Goal: Complete application form

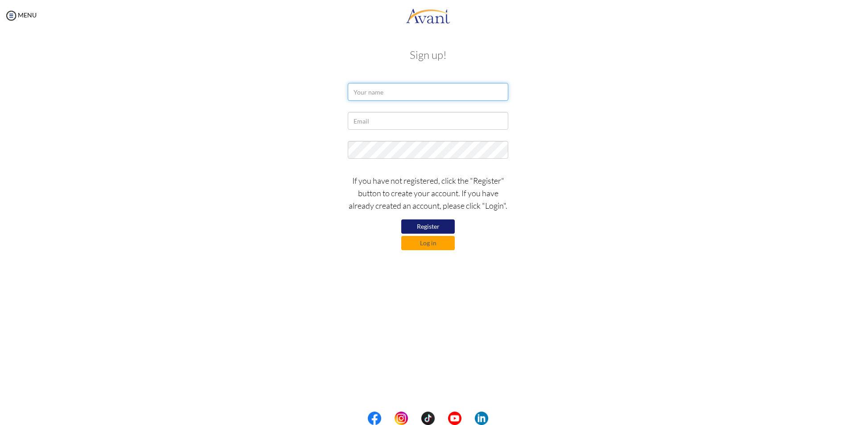
click at [419, 95] on input "text" at bounding box center [428, 92] width 160 height 18
type input "timothy cheruiyot"
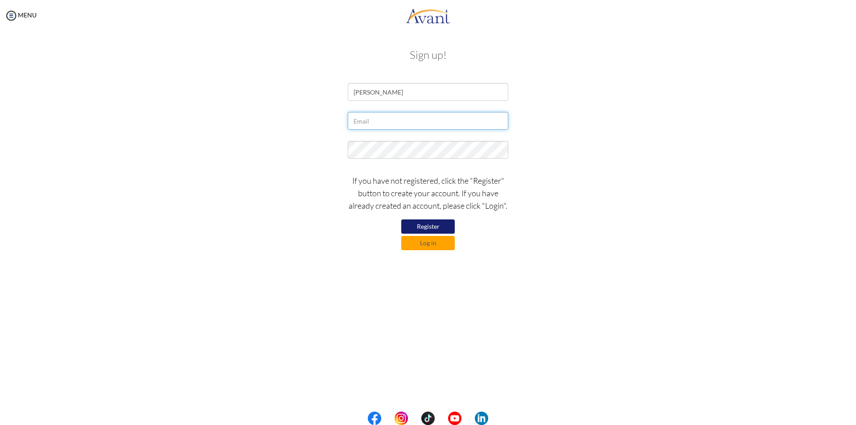
click at [406, 125] on input "text" at bounding box center [428, 121] width 160 height 18
type input "kipchebura3@gmail.com"
click at [431, 225] on button "Register" at bounding box center [427, 226] width 53 height 14
click at [441, 243] on button "Log in" at bounding box center [427, 243] width 53 height 14
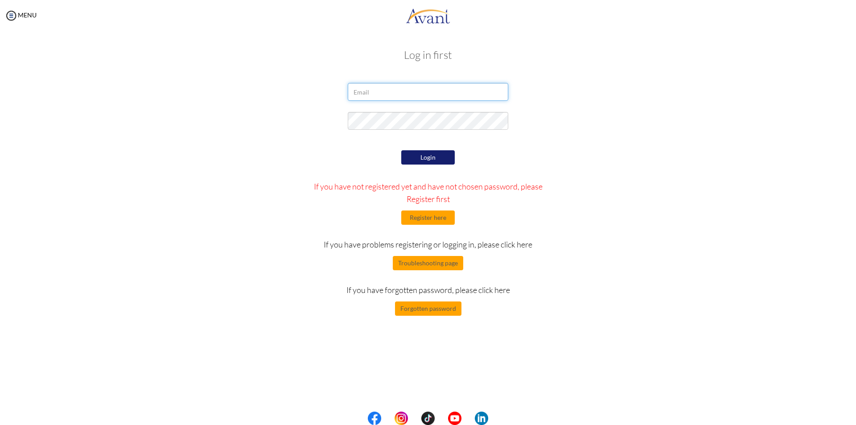
click at [461, 97] on input "email" at bounding box center [428, 92] width 160 height 18
type input "kipchebura3@gmail.com"
click at [439, 149] on div "Login If you have not registered yet and have not chosen password, please Regis…" at bounding box center [428, 232] width 261 height 168
click at [439, 153] on button "Login" at bounding box center [427, 157] width 53 height 14
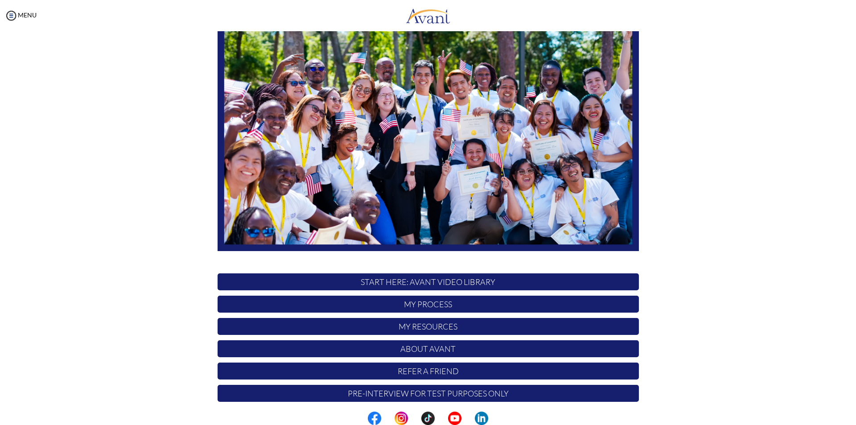
scroll to position [70, 0]
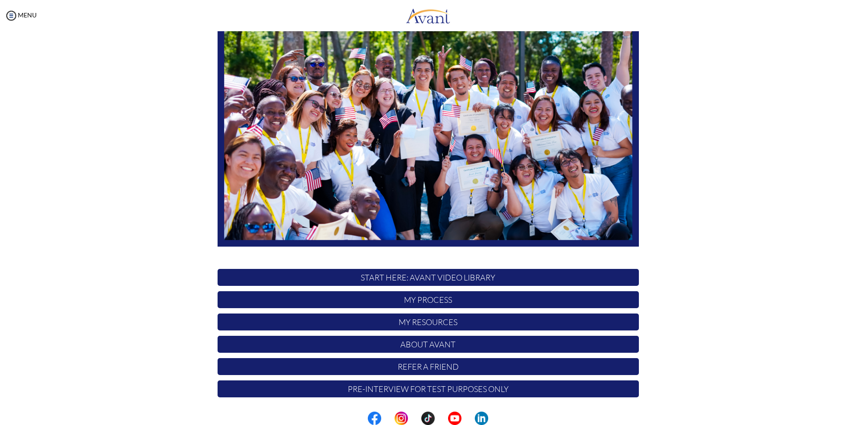
click at [448, 296] on p "My Process" at bounding box center [427, 299] width 421 height 17
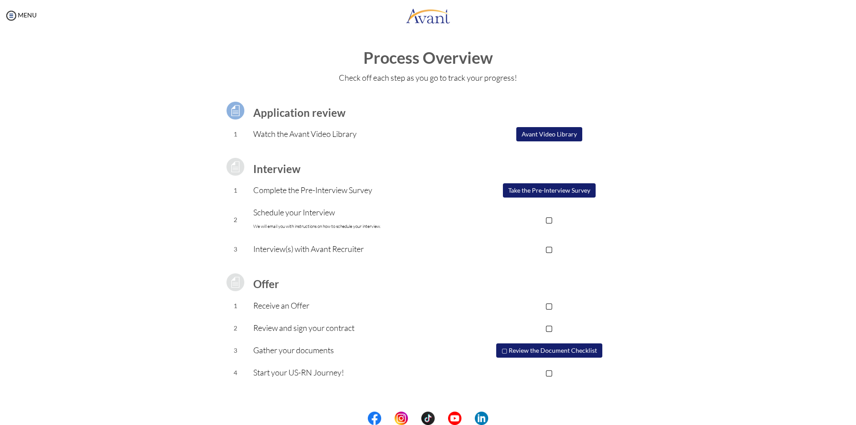
click at [518, 197] on button "Take the Pre-Interview Survey" at bounding box center [549, 190] width 93 height 14
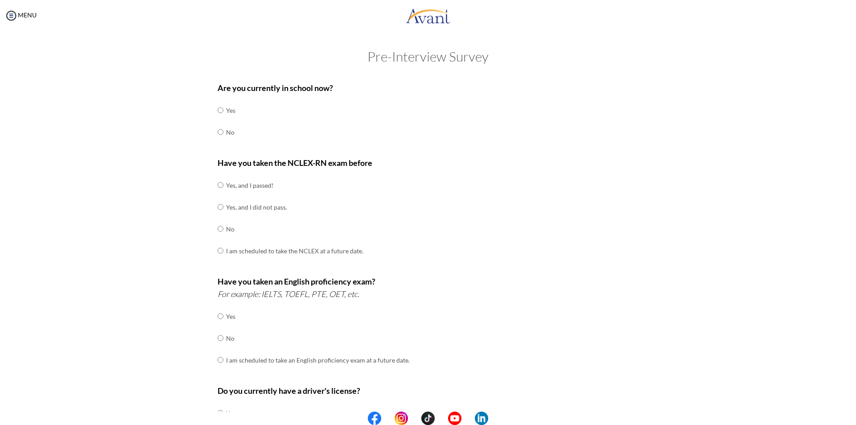
click at [233, 131] on div "Are you currently in school now? Yes No" at bounding box center [427, 117] width 421 height 70
click at [217, 119] on input "radio" at bounding box center [220, 110] width 6 height 18
radio input "true"
click at [223, 228] on td at bounding box center [224, 229] width 3 height 22
click at [218, 194] on input "radio" at bounding box center [220, 185] width 6 height 18
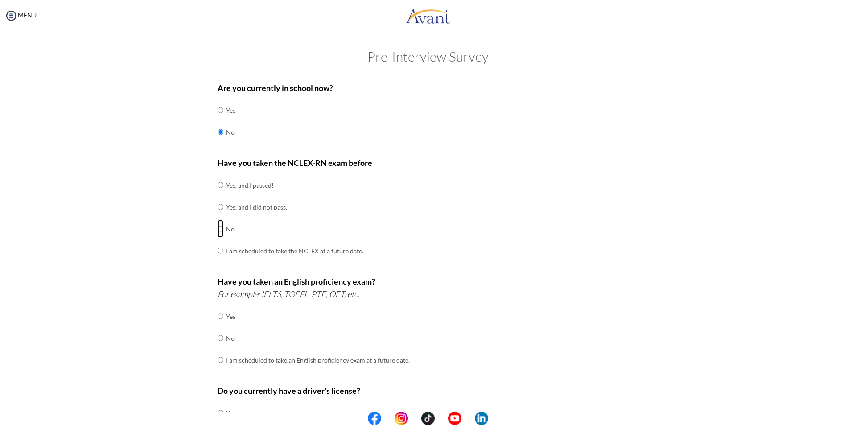
radio input "true"
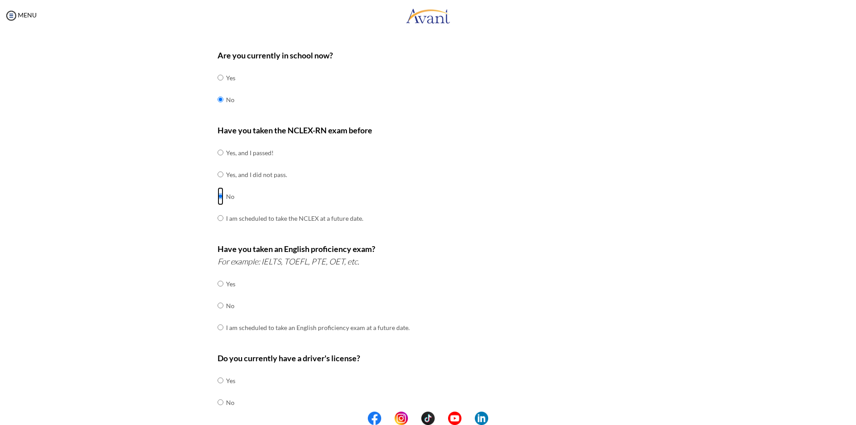
scroll to position [89, 0]
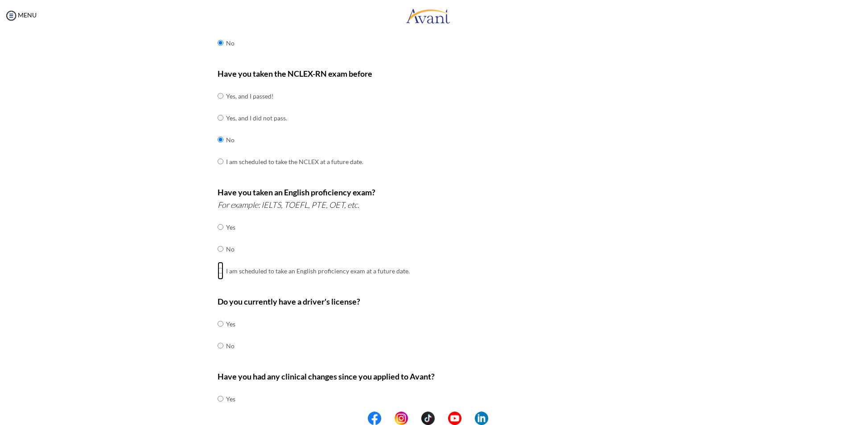
click at [217, 236] on input "radio" at bounding box center [220, 227] width 6 height 18
radio input "true"
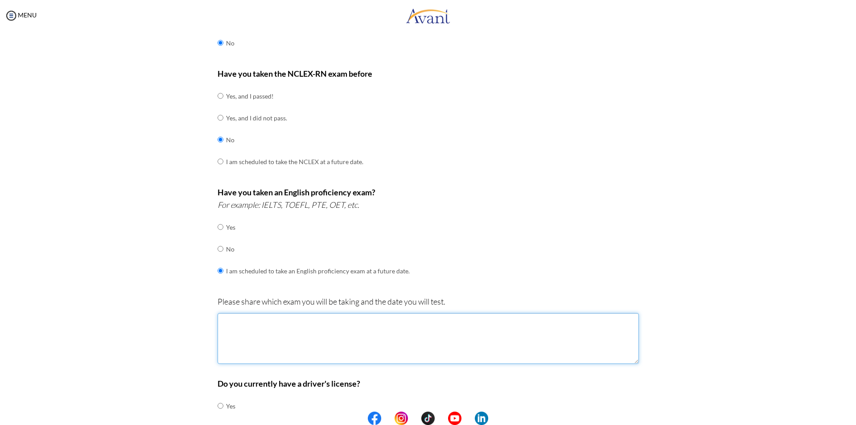
click at [264, 344] on textarea at bounding box center [427, 338] width 421 height 51
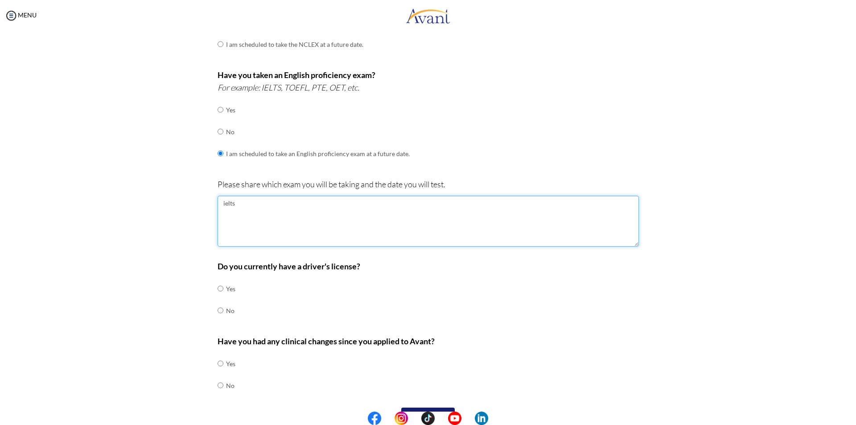
scroll to position [178, 0]
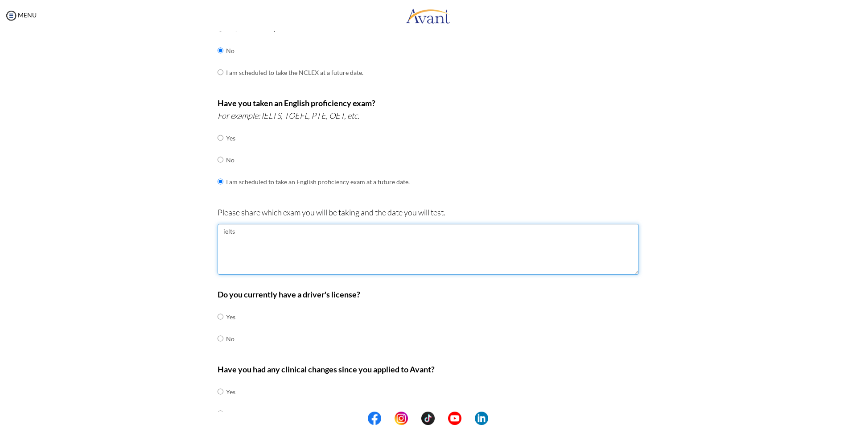
type textarea "ielts"
click at [217, 318] on input "radio" at bounding box center [220, 317] width 6 height 18
radio input "true"
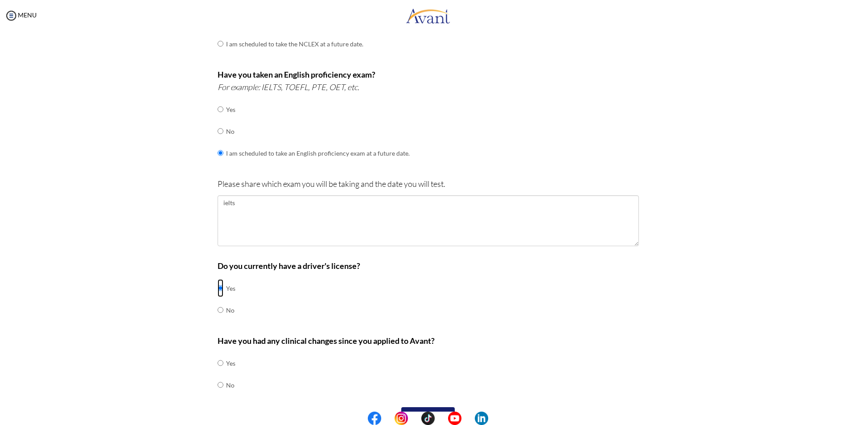
scroll to position [228, 0]
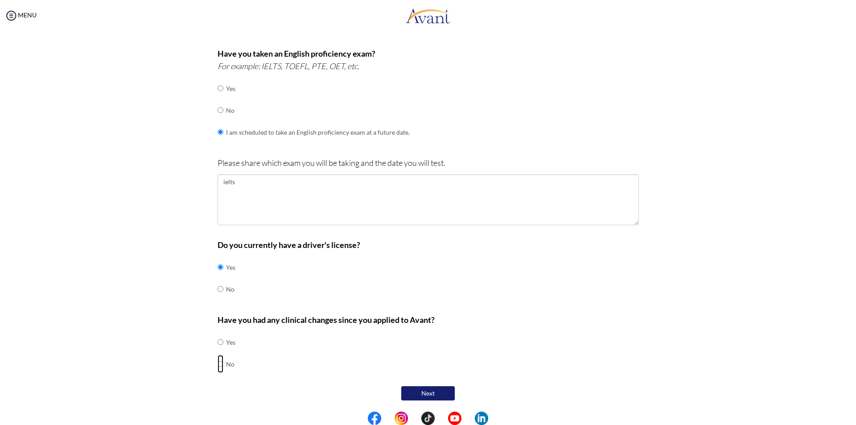
click at [217, 351] on input "radio" at bounding box center [220, 342] width 6 height 18
radio input "true"
click at [414, 396] on button "Next" at bounding box center [427, 393] width 53 height 14
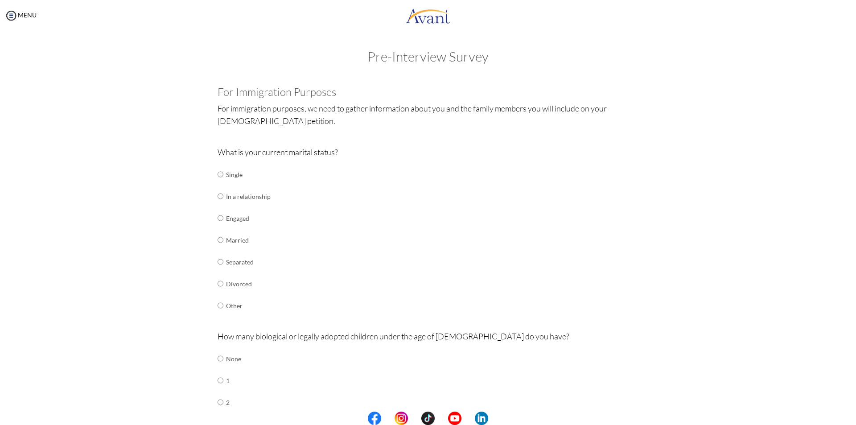
click at [242, 237] on td "Married" at bounding box center [248, 240] width 45 height 22
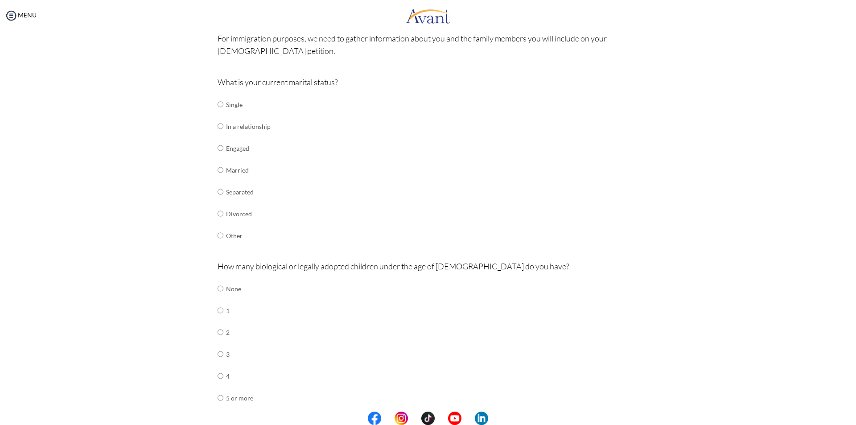
scroll to position [89, 0]
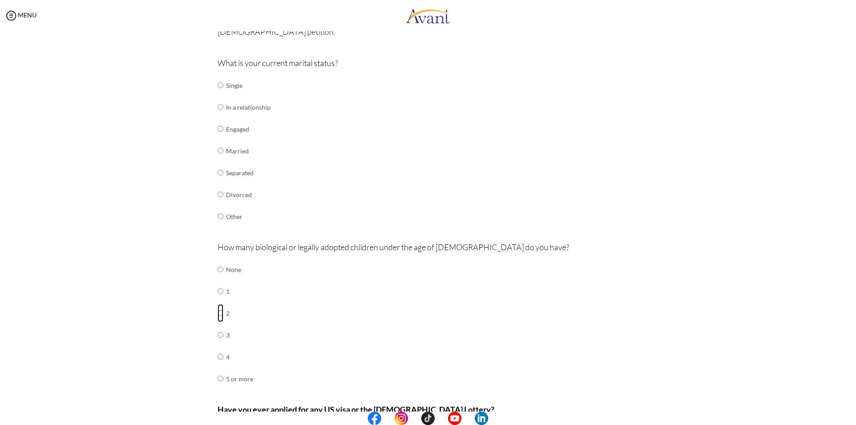
click at [219, 278] on input "radio" at bounding box center [220, 269] width 6 height 18
radio input "true"
click at [217, 94] on input "radio" at bounding box center [220, 85] width 6 height 18
radio input "true"
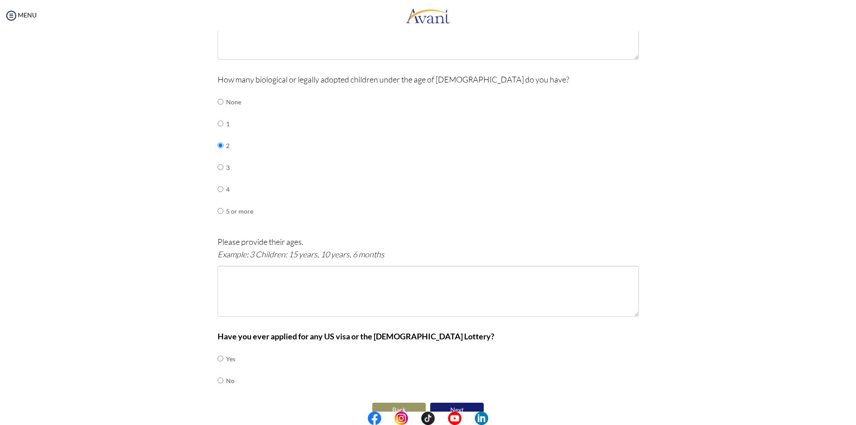
scroll to position [357, 0]
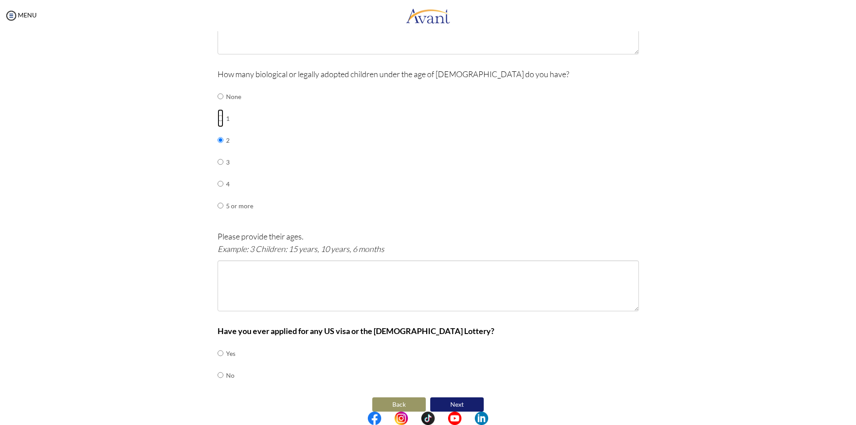
click at [217, 105] on input "radio" at bounding box center [220, 96] width 6 height 18
radio input "true"
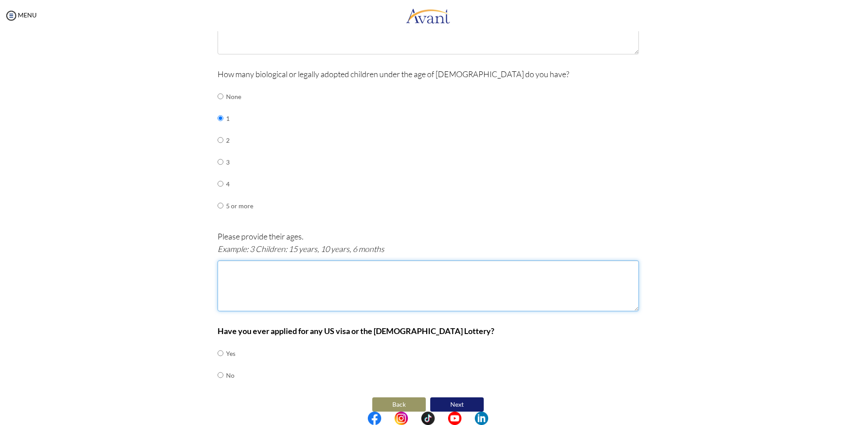
click at [256, 277] on textarea at bounding box center [427, 285] width 421 height 51
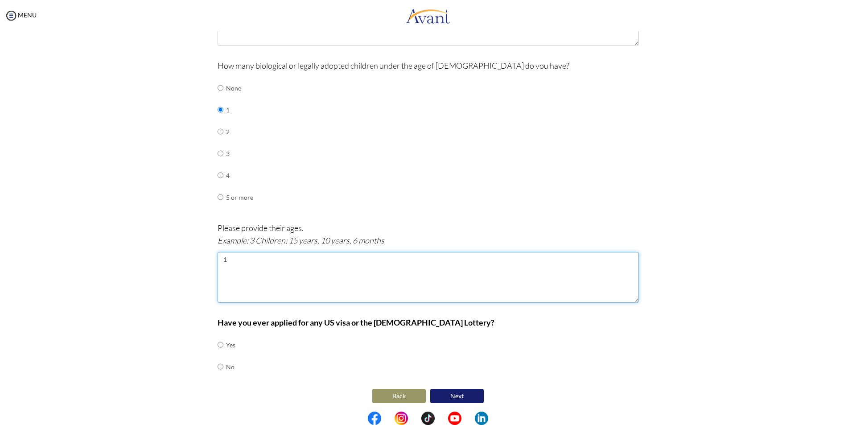
scroll to position [368, 0]
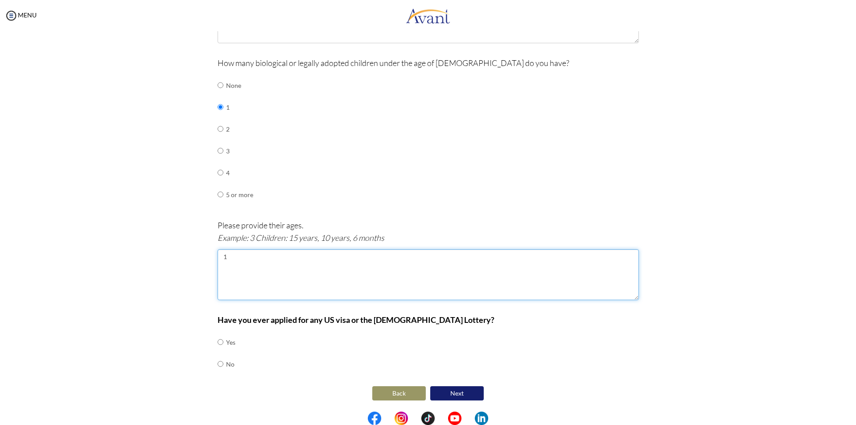
type textarea "1"
click at [217, 351] on input "radio" at bounding box center [220, 342] width 6 height 18
radio input "true"
click at [456, 396] on button "Next" at bounding box center [456, 393] width 53 height 15
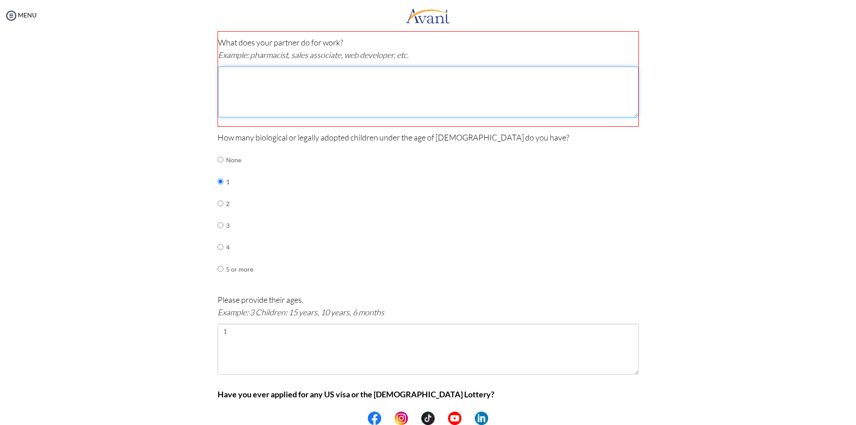
click at [317, 97] on textarea at bounding box center [428, 91] width 420 height 51
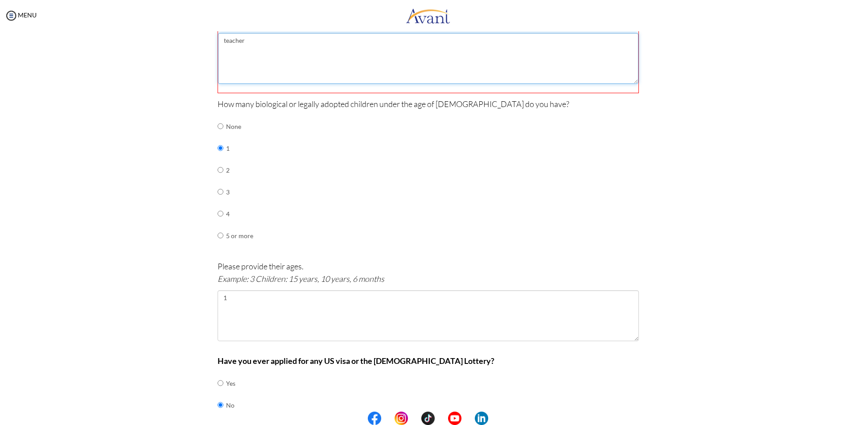
scroll to position [369, 0]
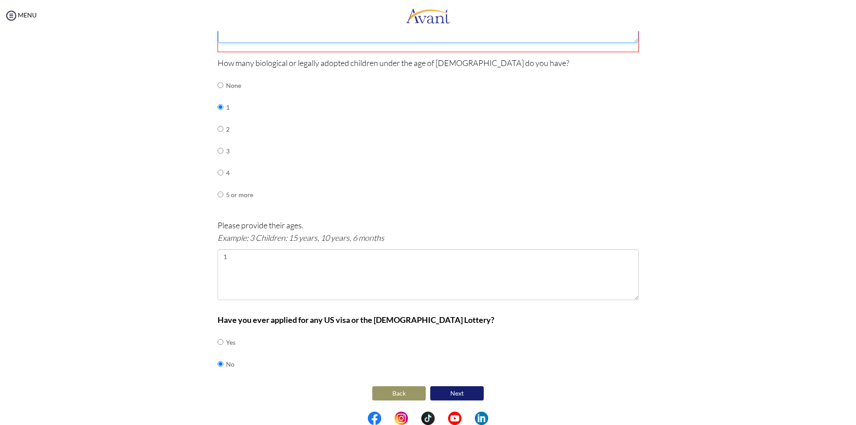
type textarea "teacher"
click at [446, 393] on button "Next" at bounding box center [456, 393] width 53 height 14
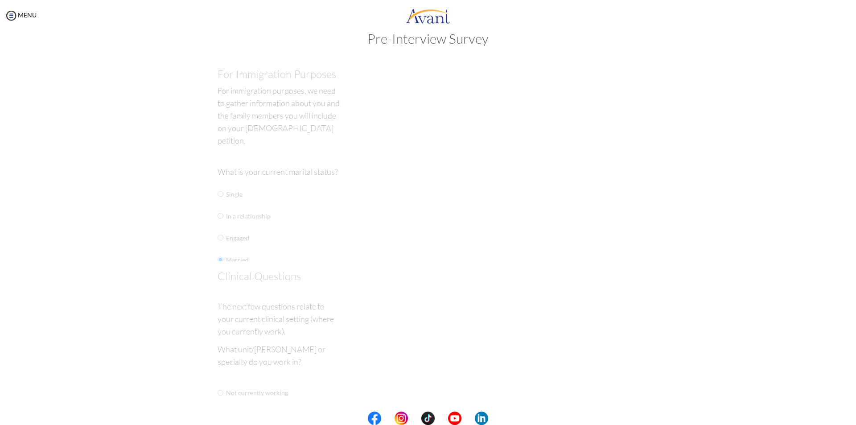
scroll to position [0, 0]
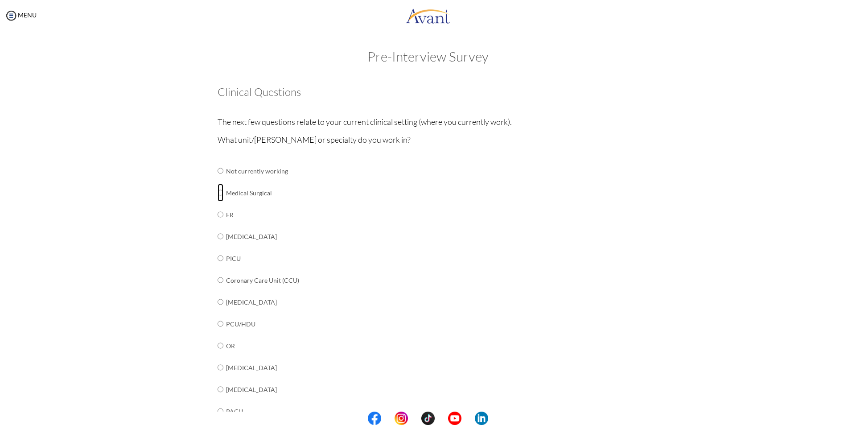
click at [217, 180] on input "radio" at bounding box center [220, 171] width 6 height 18
radio input "true"
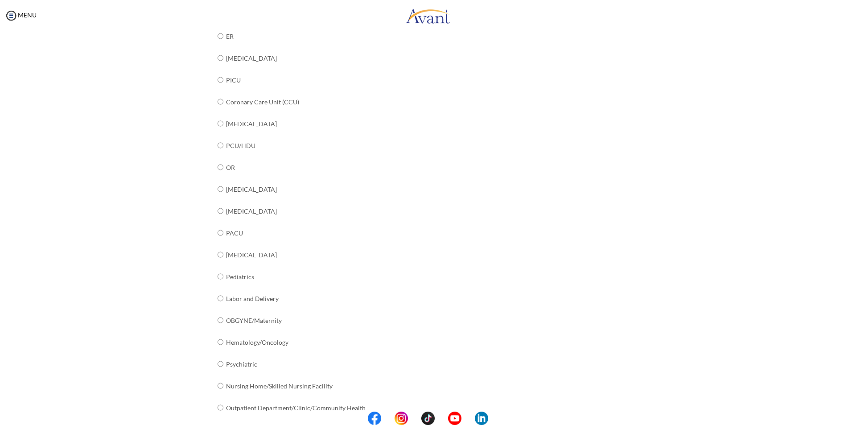
scroll to position [222, 0]
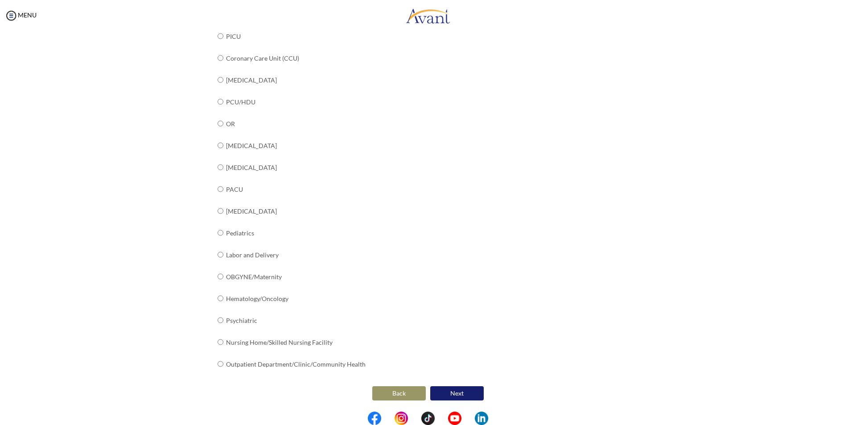
click at [471, 389] on button "Next" at bounding box center [456, 393] width 53 height 14
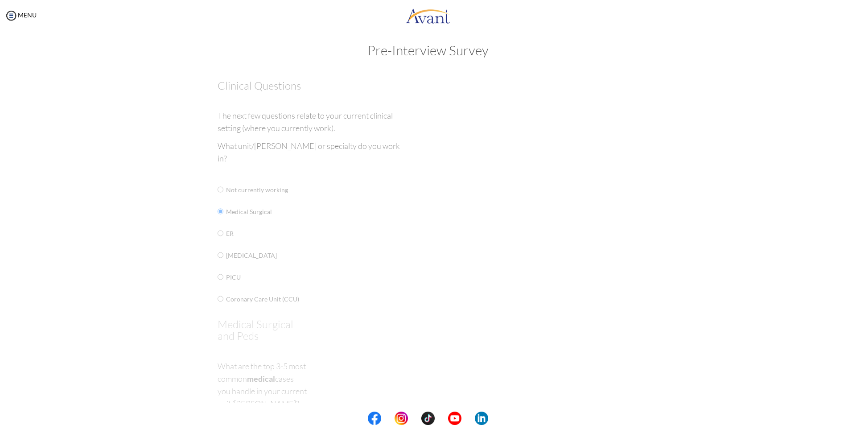
scroll to position [0, 0]
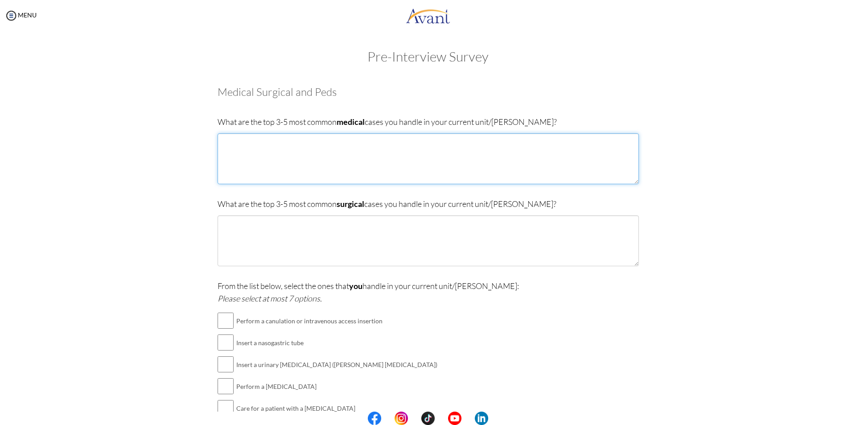
click at [302, 155] on textarea at bounding box center [427, 158] width 421 height 51
type textarea "[MEDICAL_DATA] pnemonia [MEDICAL_DATA] [MEDICAL_DATA]"
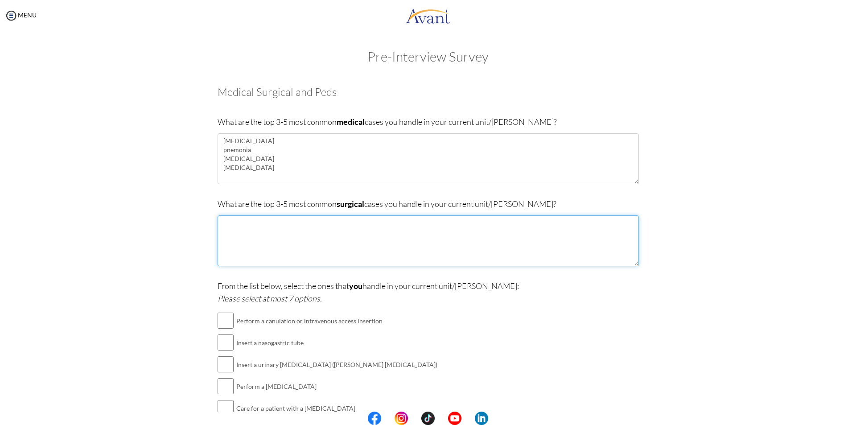
click at [287, 230] on textarea at bounding box center [427, 240] width 421 height 51
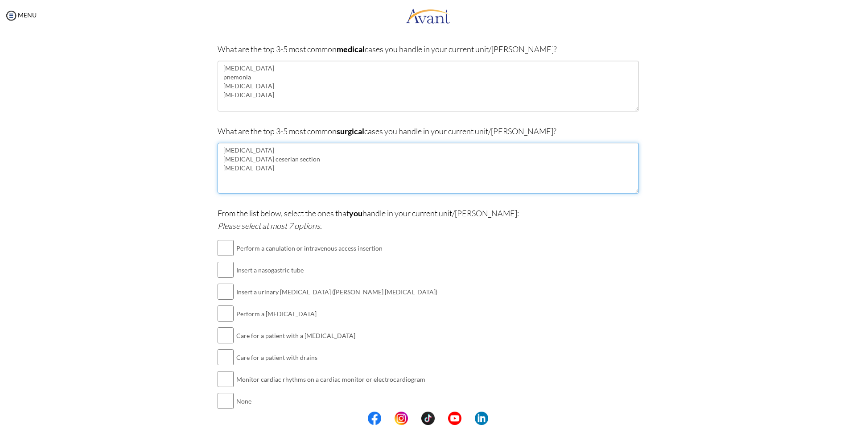
scroll to position [110, 0]
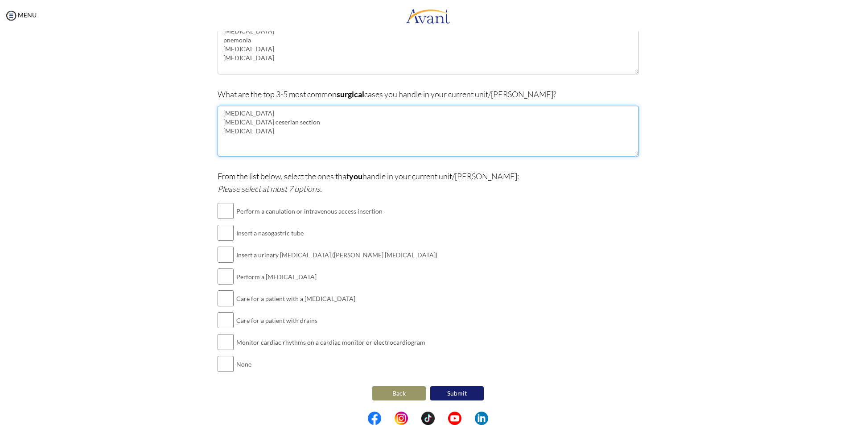
type textarea "[MEDICAL_DATA] [MEDICAL_DATA] ceserian section [MEDICAL_DATA]"
click at [227, 209] on input "checkbox" at bounding box center [225, 211] width 16 height 18
checkbox input "true"
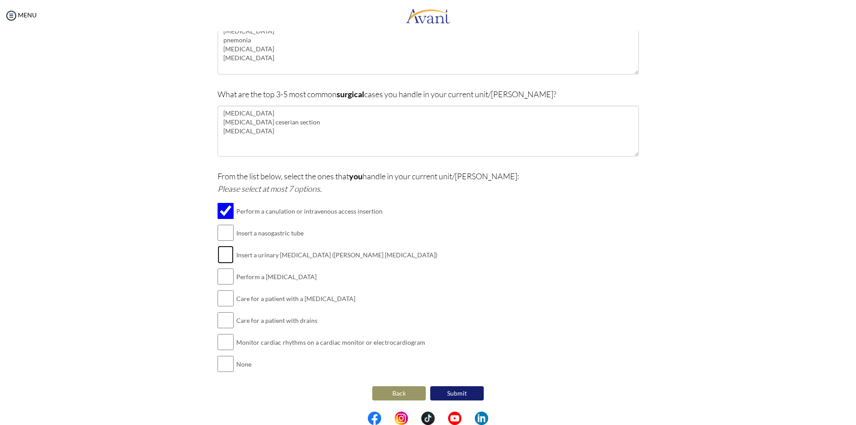
click at [224, 246] on input "checkbox" at bounding box center [225, 255] width 16 height 18
checkbox input "true"
click at [224, 270] on input "checkbox" at bounding box center [225, 276] width 16 height 18
checkbox input "true"
click at [226, 318] on input "checkbox" at bounding box center [225, 320] width 16 height 18
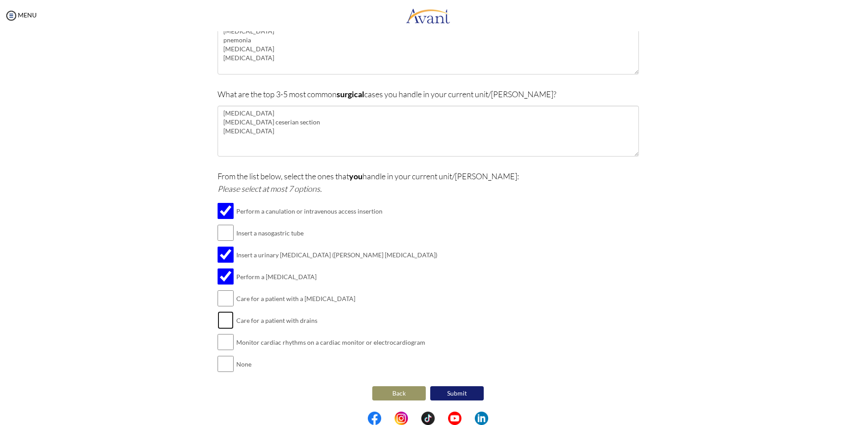
checkbox input "true"
click at [225, 296] on input "checkbox" at bounding box center [225, 298] width 16 height 18
checkbox input "true"
click at [223, 238] on input "checkbox" at bounding box center [225, 233] width 16 height 18
checkbox input "true"
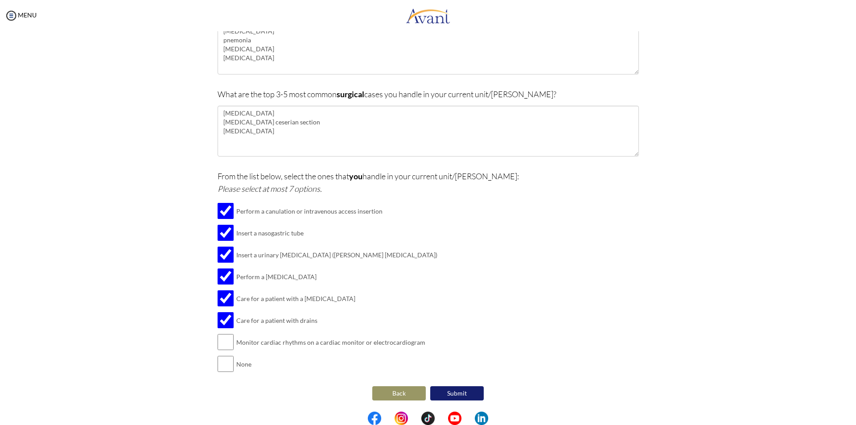
click at [455, 396] on button "Submit" at bounding box center [456, 393] width 53 height 14
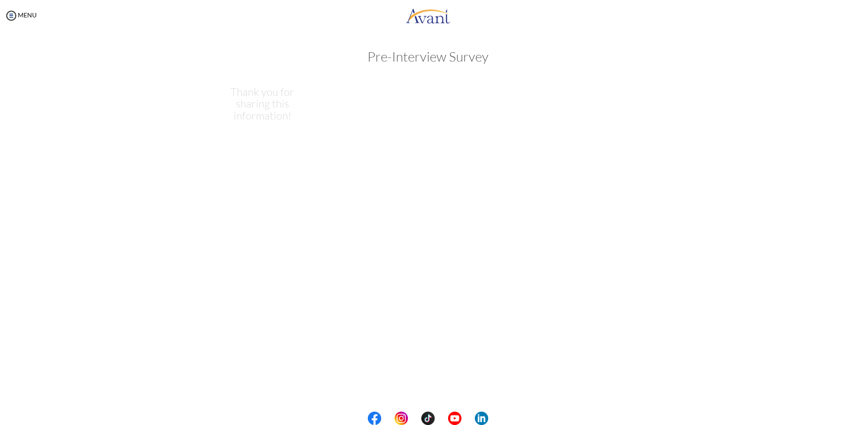
scroll to position [0, 0]
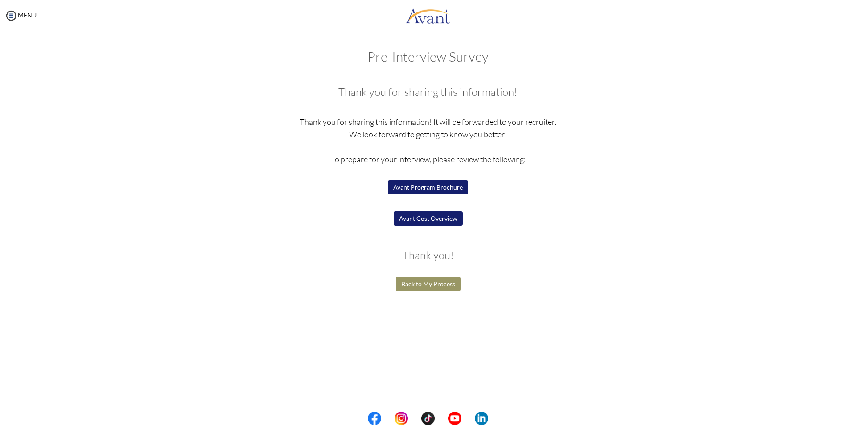
click at [430, 285] on button "Back to My Process" at bounding box center [428, 284] width 65 height 14
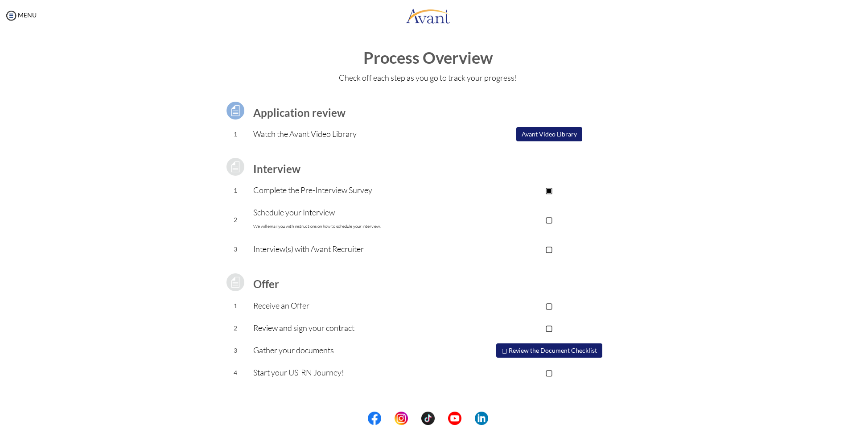
click at [550, 222] on p "▢" at bounding box center [548, 219] width 179 height 12
click at [545, 244] on p "▢" at bounding box center [548, 248] width 179 height 12
click at [553, 306] on p "▢" at bounding box center [548, 305] width 179 height 12
drag, startPoint x: 552, startPoint y: 329, endPoint x: 549, endPoint y: 332, distance: 4.7
click at [552, 329] on p "▢" at bounding box center [548, 327] width 179 height 12
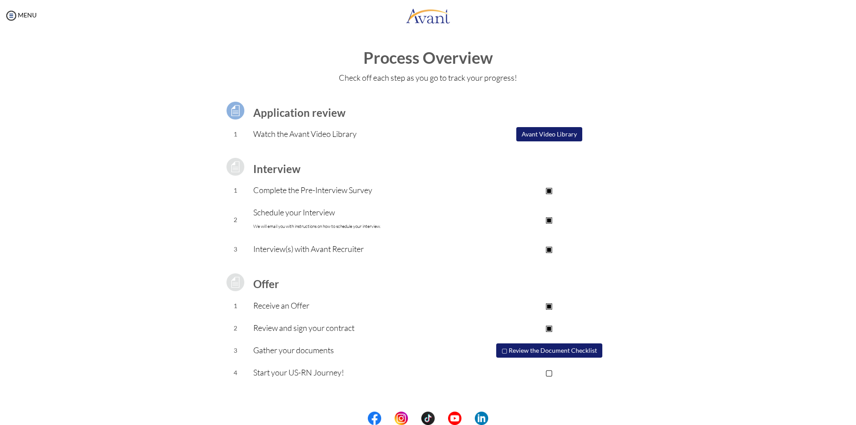
click at [549, 371] on p "▢" at bounding box center [548, 372] width 179 height 12
click at [517, 350] on button "▢ Review the Document Checklist" at bounding box center [549, 350] width 106 height 14
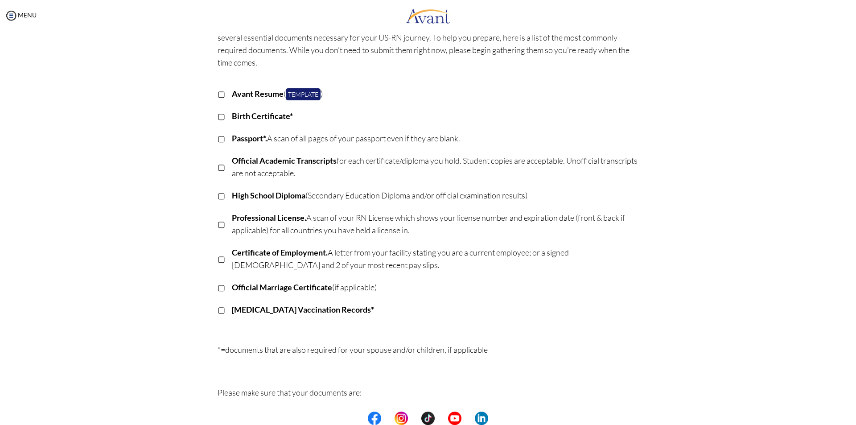
scroll to position [123, 0]
